Goal: Task Accomplishment & Management: Use online tool/utility

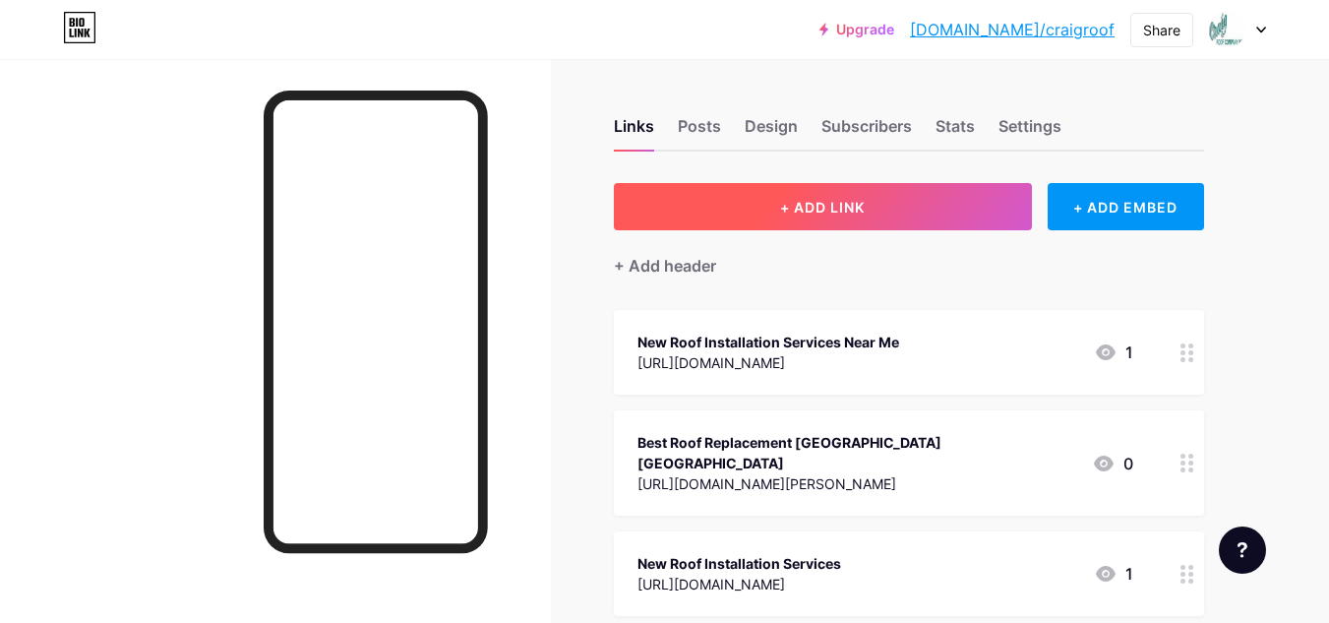
click at [822, 212] on span "+ ADD LINK" at bounding box center [822, 207] width 85 height 17
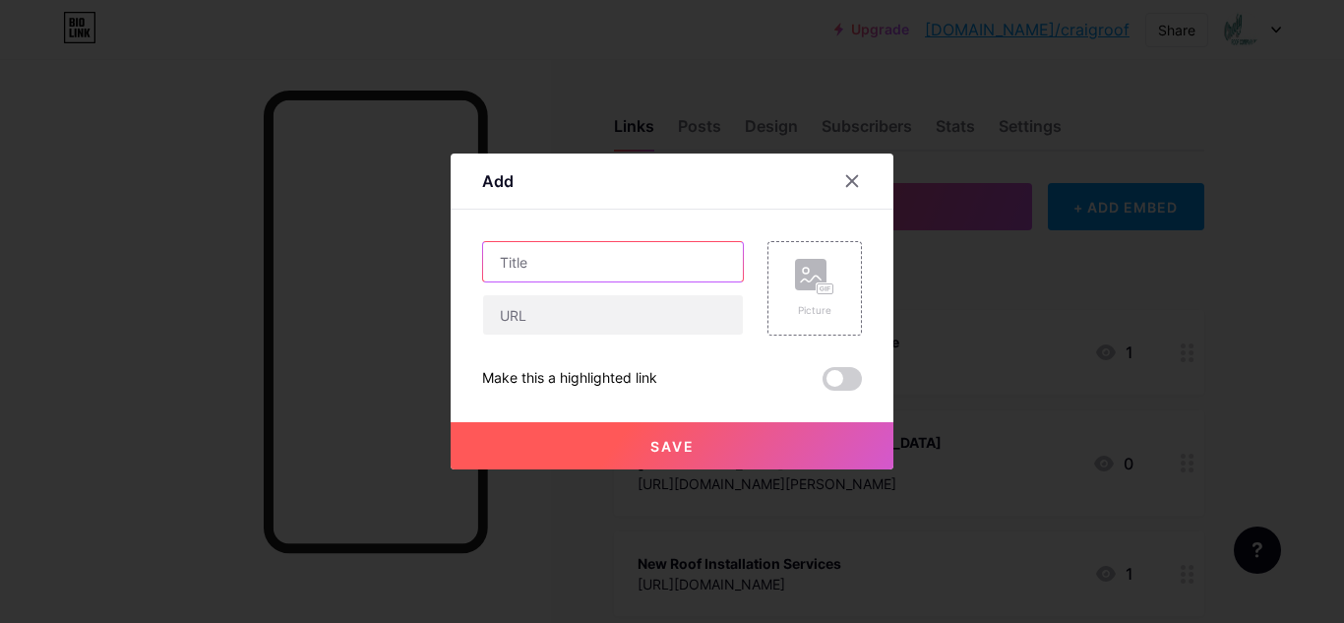
click at [615, 256] on input "text" at bounding box center [613, 261] width 260 height 39
paste input "Metal Roofing Replacement"
type input "Metal Roofing Replacement"
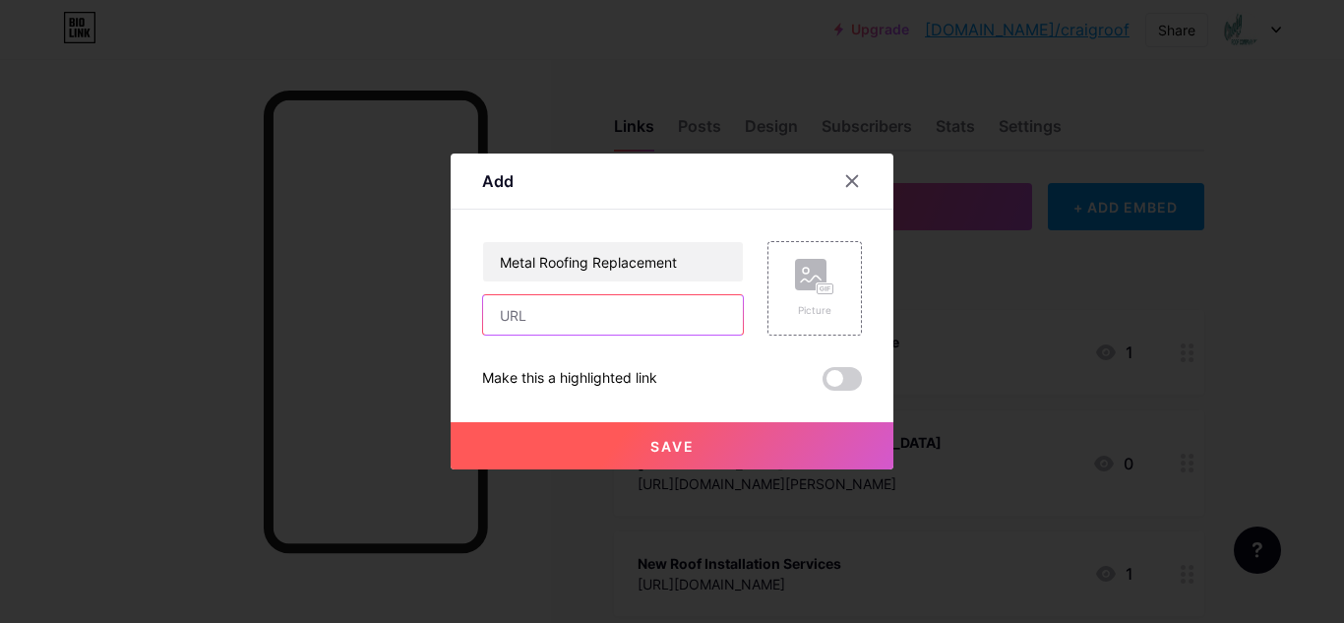
click at [602, 311] on input "text" at bounding box center [613, 314] width 260 height 39
paste input "[URL][DOMAIN_NAME]"
type input "[URL][DOMAIN_NAME]"
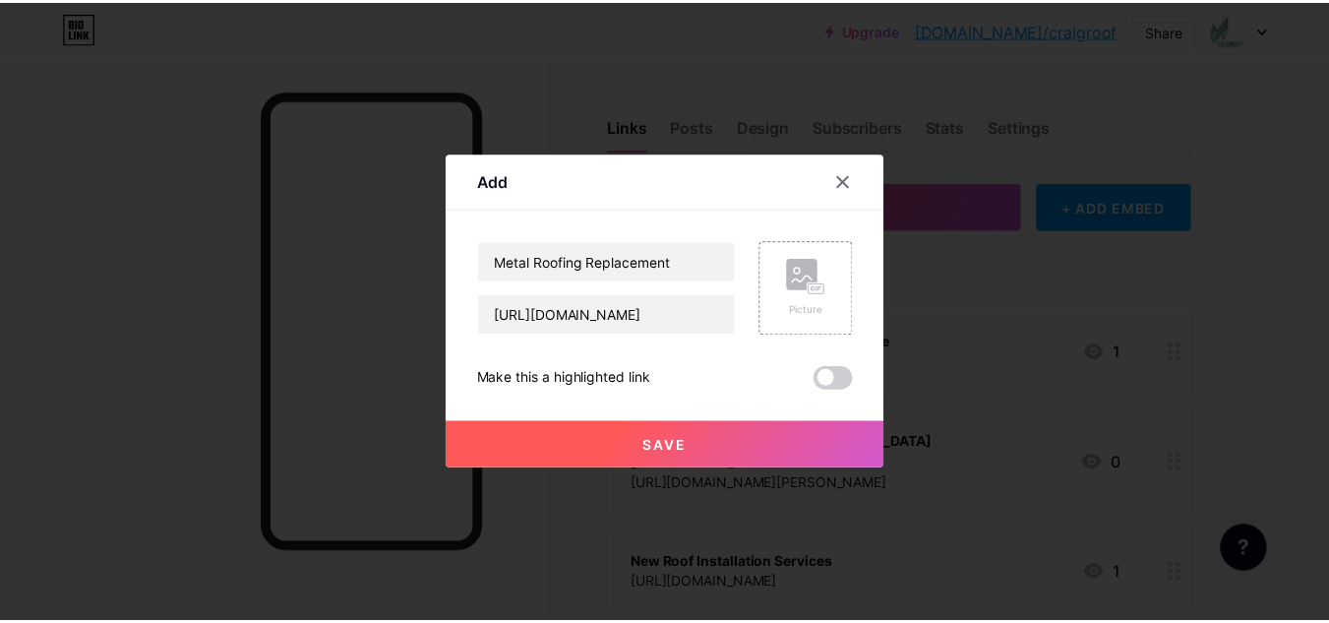
scroll to position [0, 0]
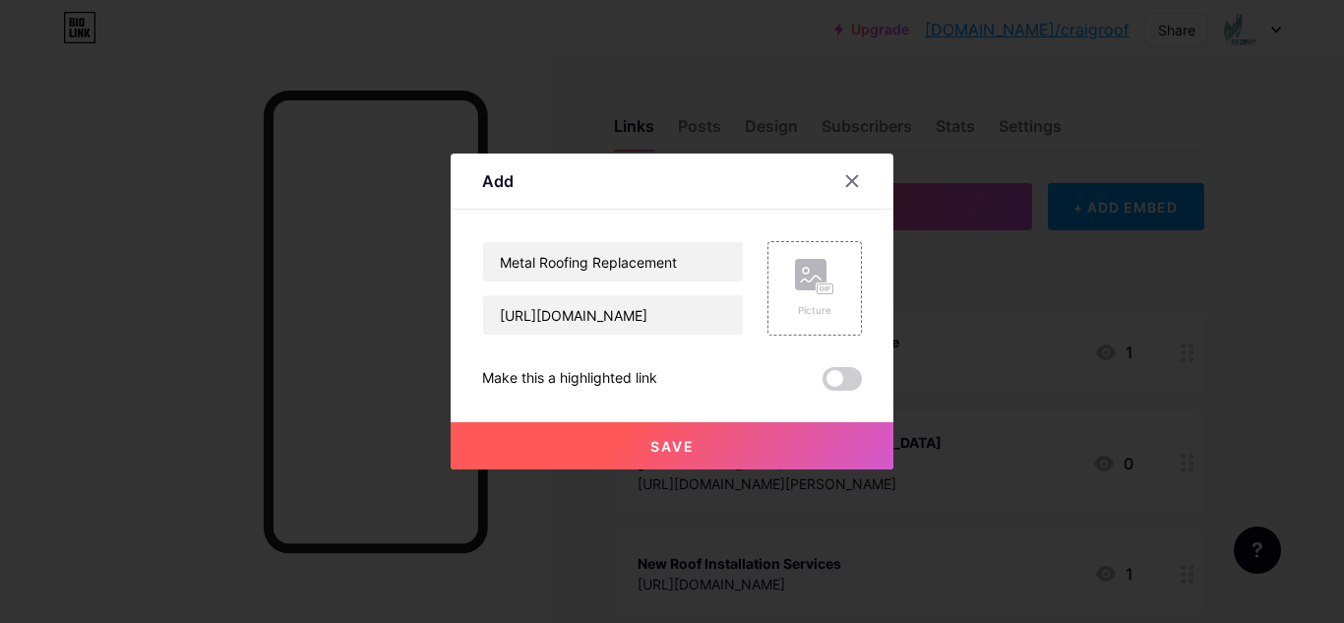
click at [696, 434] on button "Save" at bounding box center [672, 445] width 443 height 47
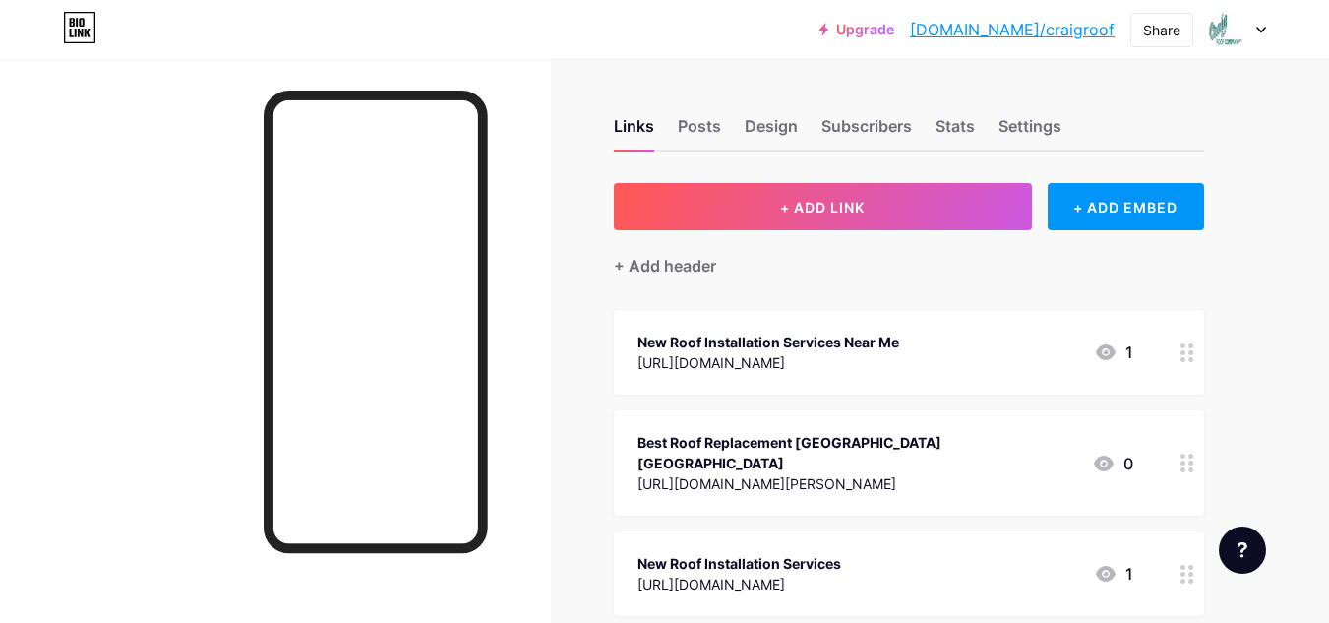
click at [1035, 24] on link "[DOMAIN_NAME]/craigroof" at bounding box center [1012, 30] width 205 height 24
